Goal: Check status: Check status

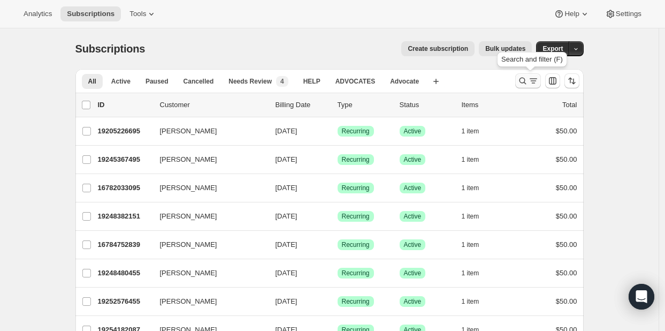
click at [522, 82] on icon "Search and filter results" at bounding box center [523, 80] width 11 height 11
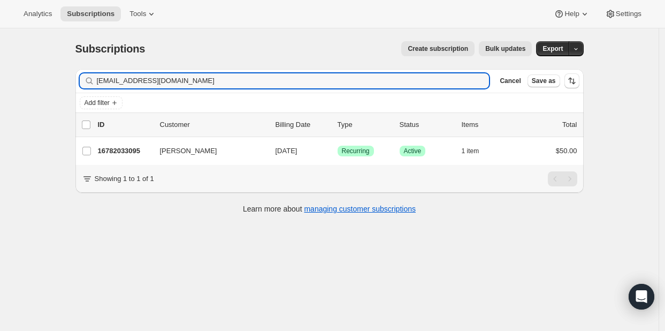
type input "mled916@gmail.com"
